Goal: Task Accomplishment & Management: Use online tool/utility

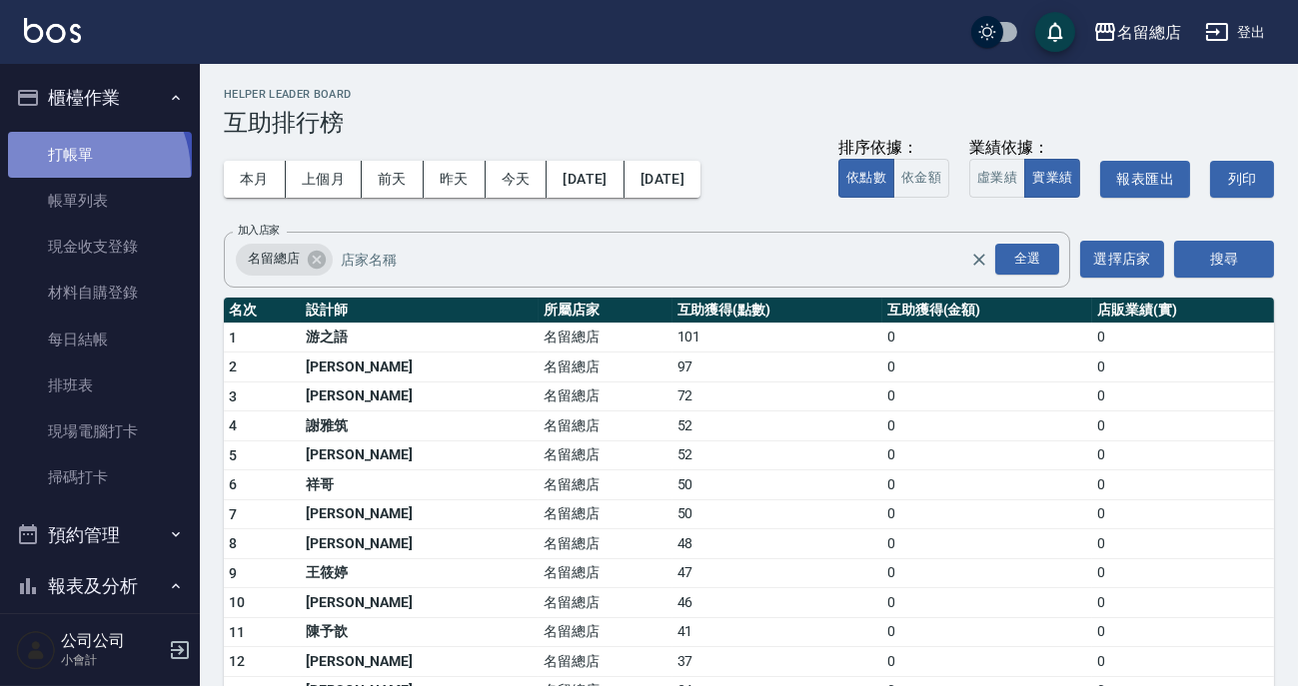
click at [72, 173] on link "打帳單" at bounding box center [100, 155] width 184 height 46
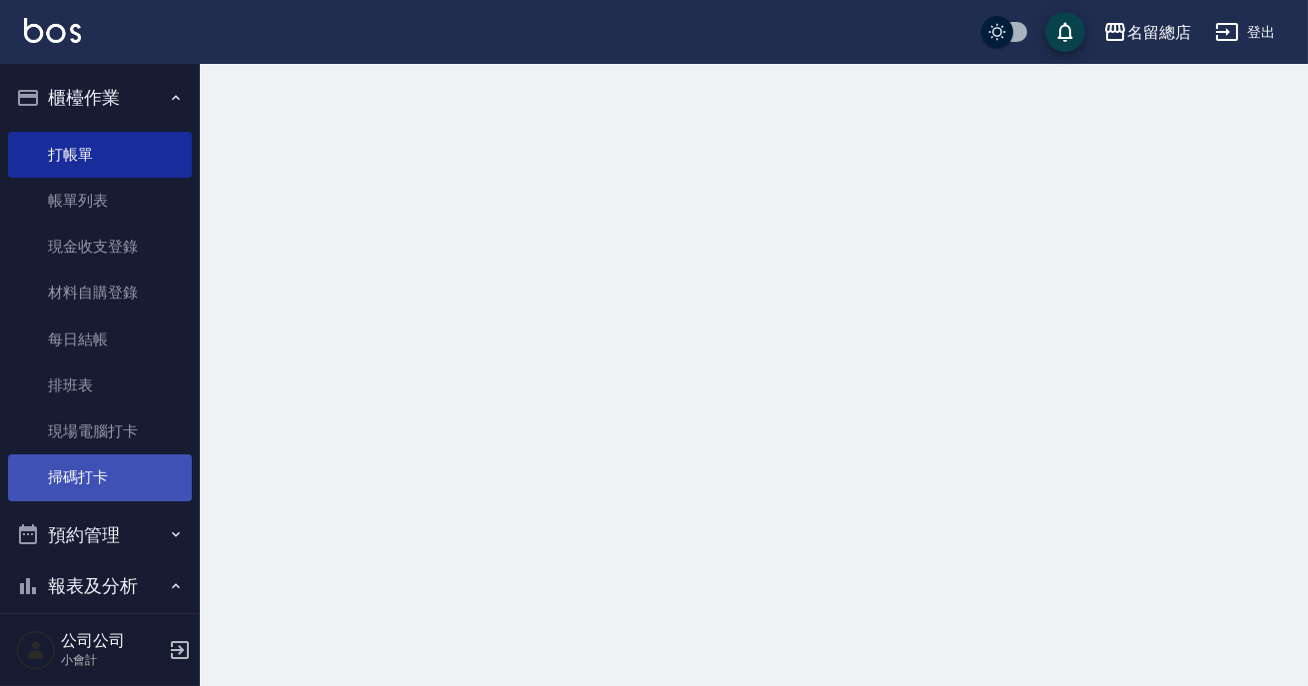
click at [103, 466] on link "掃碼打卡" at bounding box center [100, 478] width 184 height 46
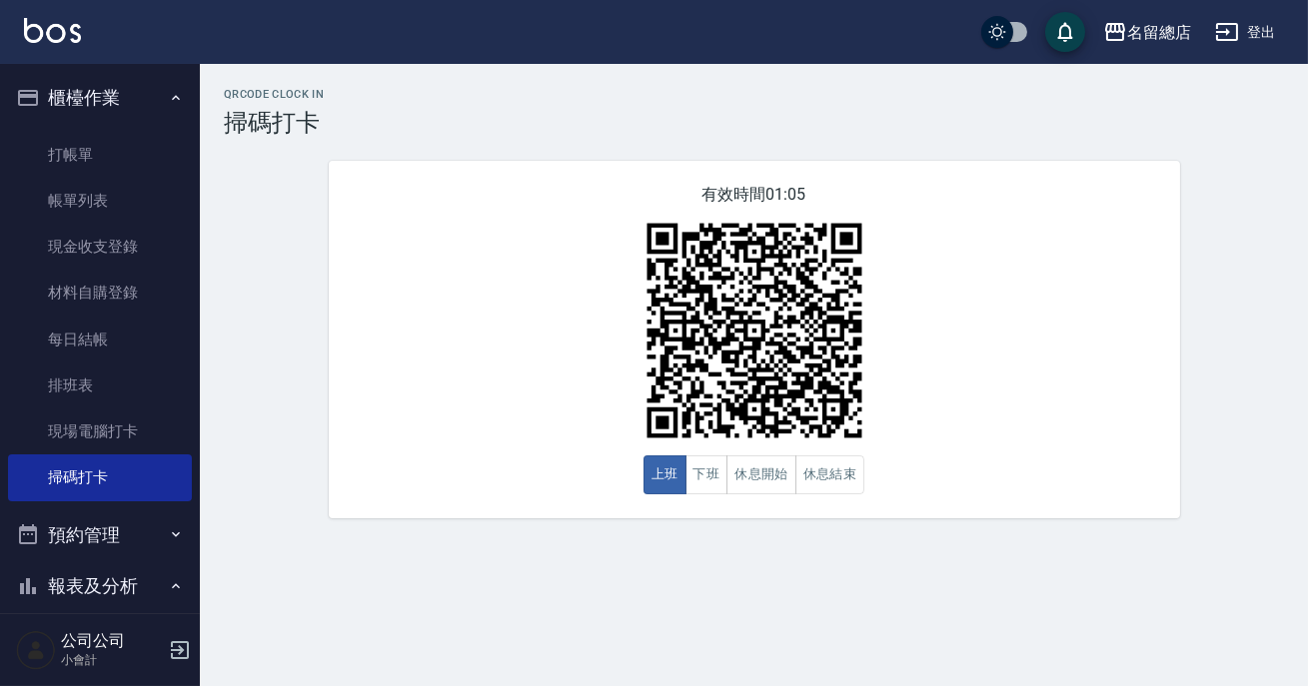
click at [1297, 287] on div "QRcode Clock In 掃碼打卡 有效時間 01:05 上班 下班 休息開始 休息結束" at bounding box center [754, 303] width 1108 height 431
click at [1283, 597] on div "QRcode Clock In 掃碼打卡 有效時間 01:03 上班 下班 休息開始 休息結束" at bounding box center [654, 343] width 1308 height 686
click at [1225, 314] on div "QRcode Clock In 掃碼打卡 有效時間 01:02 上班 下班 休息開始 休息結束" at bounding box center [754, 303] width 1108 height 431
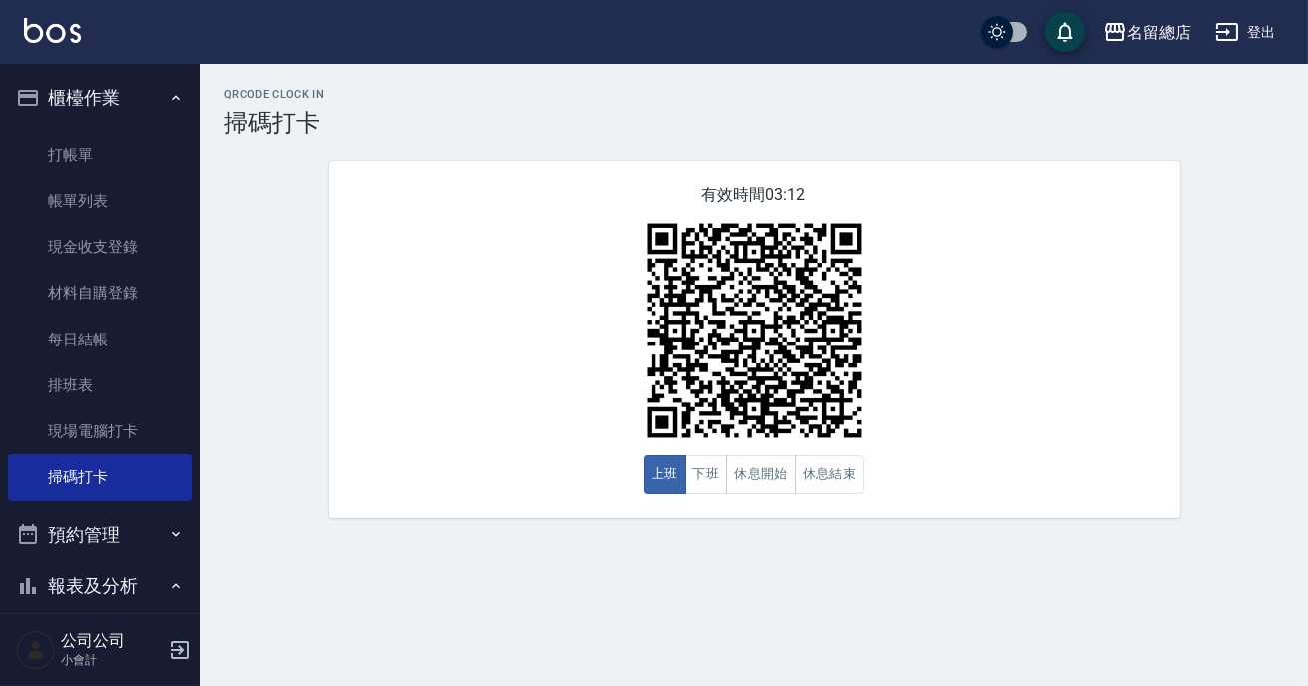
drag, startPoint x: 1225, startPoint y: 314, endPoint x: 828, endPoint y: 331, distance: 396.9
click at [850, 325] on div "QRcode Clock In 掃碼打卡 有效時間 03:12 上班 下班 休息開始 休息結束" at bounding box center [754, 303] width 1108 height 431
click at [751, 481] on button "休息開始" at bounding box center [761, 475] width 70 height 39
